Goal: Navigation & Orientation: Find specific page/section

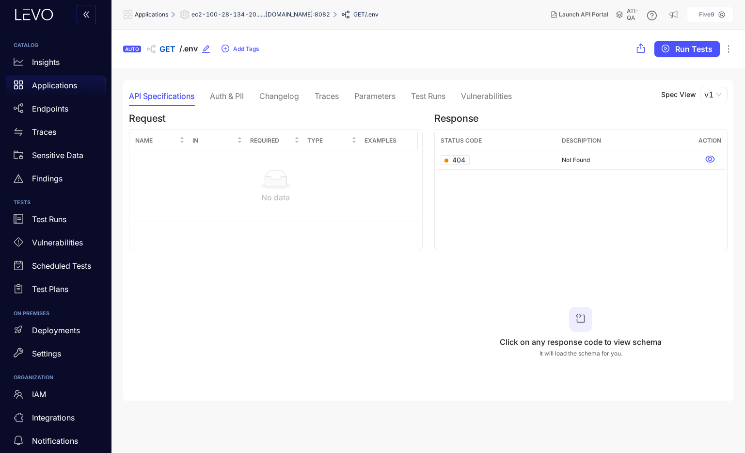
click at [226, 93] on div "Auth & PII" at bounding box center [227, 96] width 34 height 9
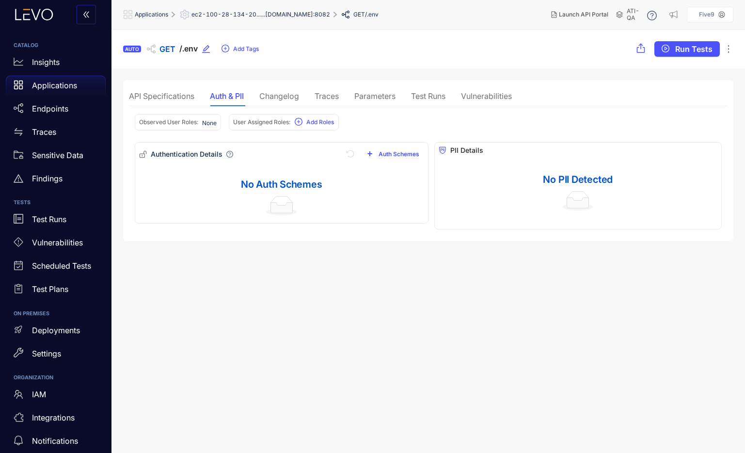
click at [270, 94] on div "Changelog" at bounding box center [279, 96] width 40 height 9
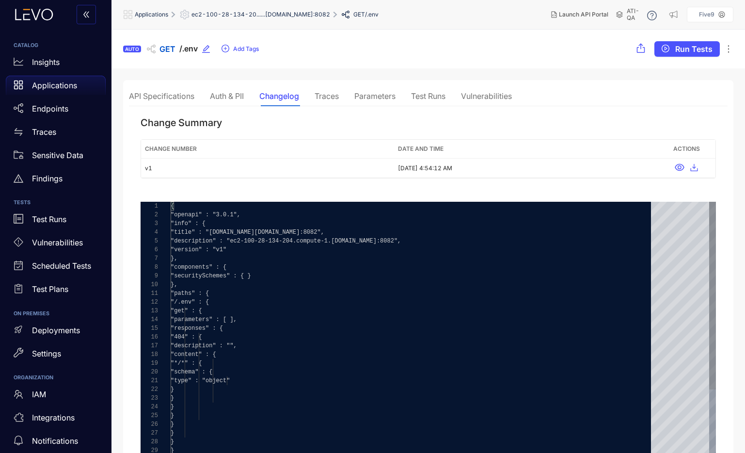
click at [340, 89] on div "API Specifications Auth & PII Changelog Traces Parameters Test Runs Vulnerabili…" at bounding box center [320, 96] width 383 height 20
click at [320, 95] on div "Traces" at bounding box center [327, 96] width 24 height 9
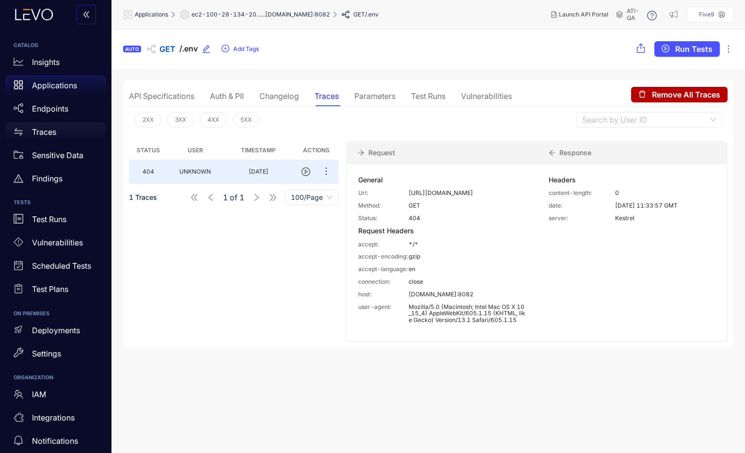
click at [41, 131] on p "Traces" at bounding box center [44, 131] width 24 height 9
